Goal: Information Seeking & Learning: Learn about a topic

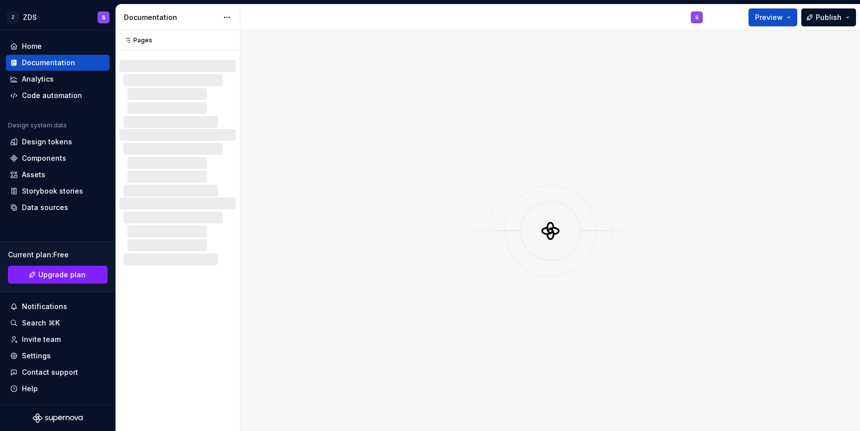
click at [75, 74] on div "Analytics" at bounding box center [58, 79] width 104 height 16
click at [70, 83] on div "Analytics" at bounding box center [58, 79] width 96 height 10
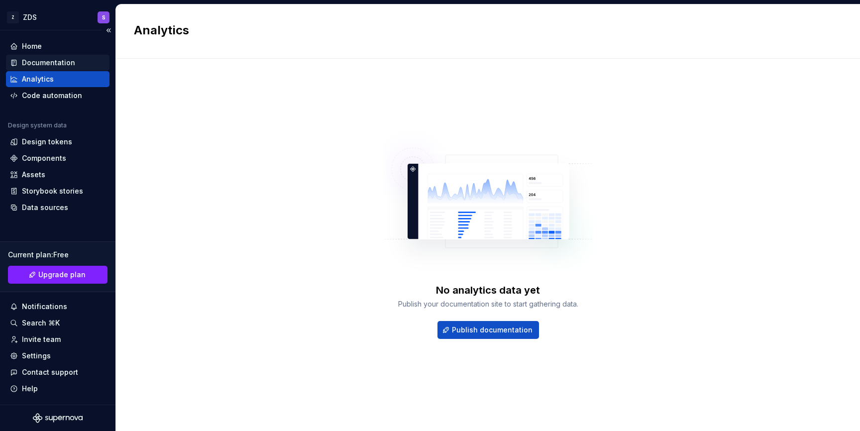
click at [76, 55] on div "Documentation" at bounding box center [58, 63] width 104 height 16
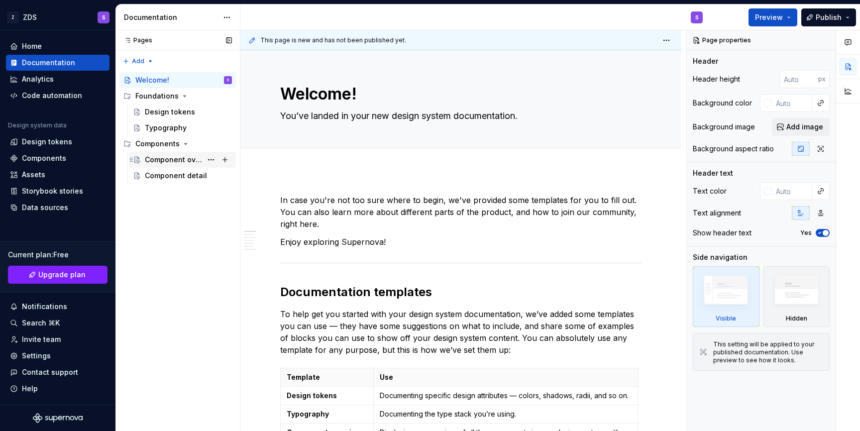
click at [174, 163] on div "Component overview" at bounding box center [173, 160] width 57 height 10
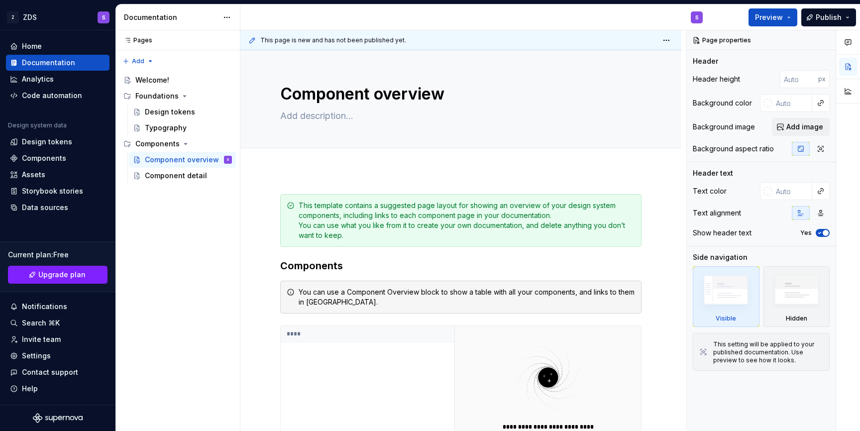
type textarea "*"
